Goal: Transaction & Acquisition: Purchase product/service

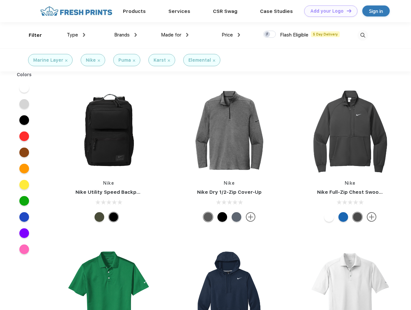
click at [328, 11] on link "Add your Logo Design Tool" at bounding box center [330, 10] width 53 height 11
click at [0, 0] on div "Design Tool" at bounding box center [0, 0] width 0 height 0
click at [346, 11] on link "Add your Logo Design Tool" at bounding box center [330, 10] width 53 height 11
click at [31, 35] on div "Filter" at bounding box center [35, 35] width 13 height 7
click at [76, 35] on span "Type" at bounding box center [72, 35] width 11 height 6
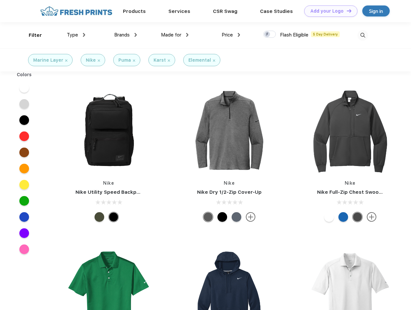
click at [125, 35] on span "Brands" at bounding box center [121, 35] width 15 height 6
click at [175, 35] on span "Made for" at bounding box center [171, 35] width 20 height 6
click at [231, 35] on span "Price" at bounding box center [227, 35] width 11 height 6
click at [270, 35] on div at bounding box center [269, 34] width 13 height 7
click at [267, 35] on input "checkbox" at bounding box center [265, 32] width 4 height 4
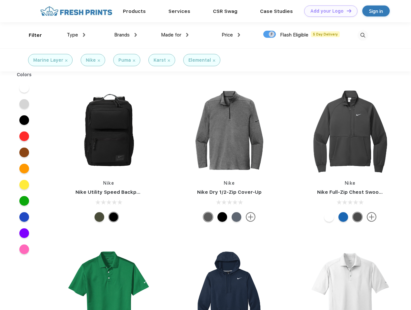
click at [363, 35] on img at bounding box center [362, 35] width 11 height 11
